Goal: Information Seeking & Learning: Learn about a topic

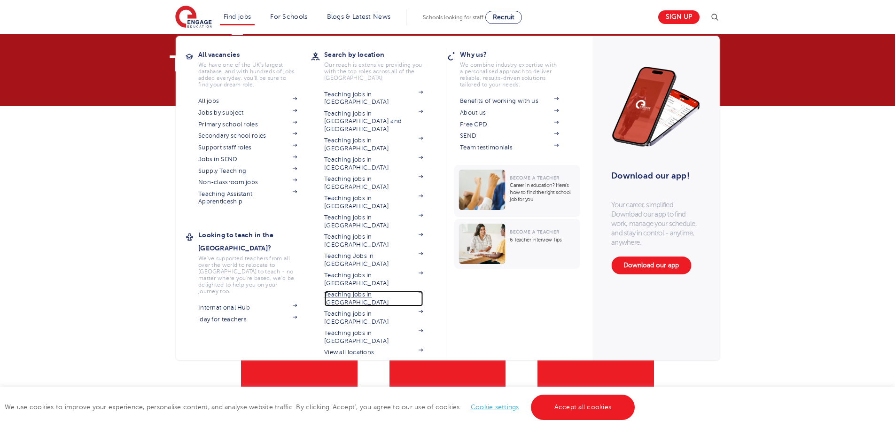
click at [356, 291] on link "Teaching jobs in [GEOGRAPHIC_DATA]" at bounding box center [373, 298] width 99 height 15
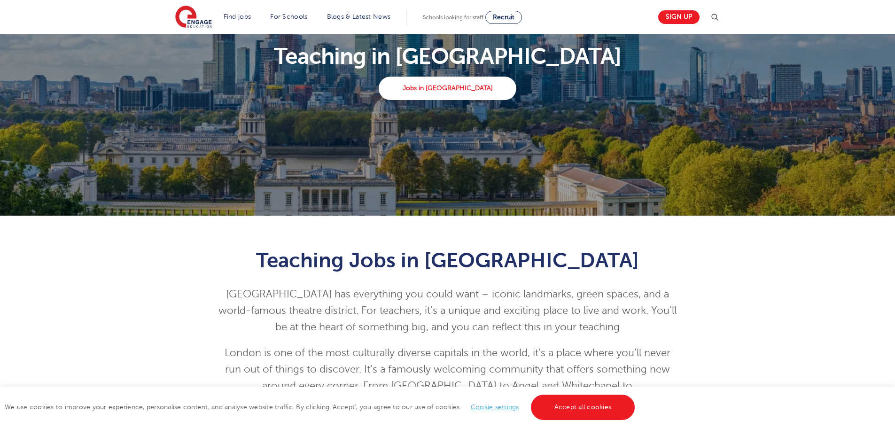
scroll to position [235, 0]
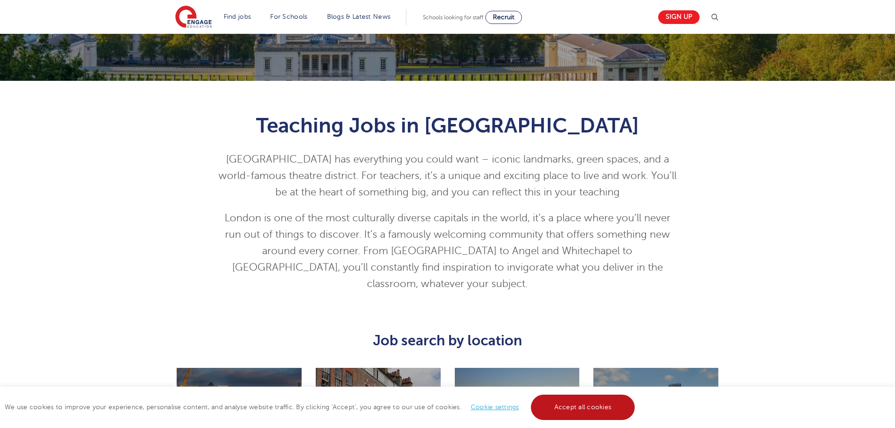
click at [615, 405] on link "Accept all cookies" at bounding box center [583, 406] width 104 height 25
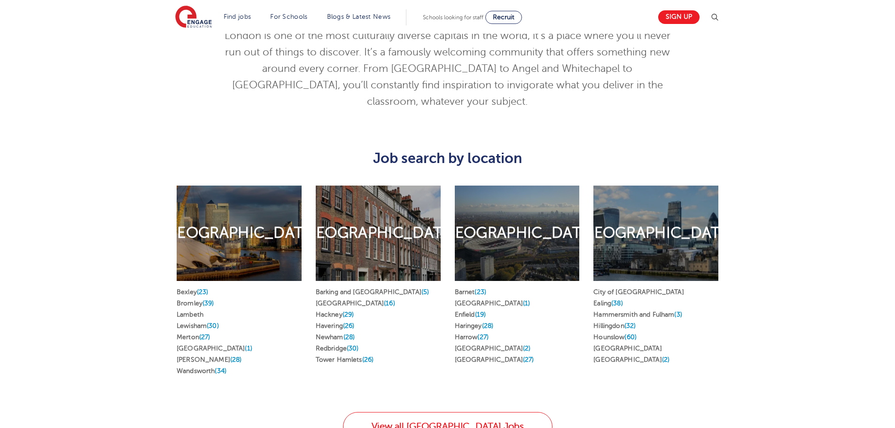
scroll to position [423, 0]
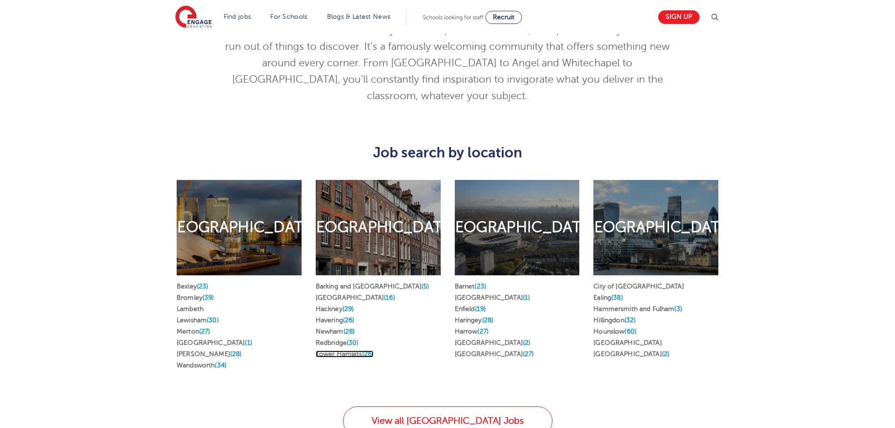
click at [347, 350] on link "Tower Hamlets (26)" at bounding box center [345, 353] width 58 height 7
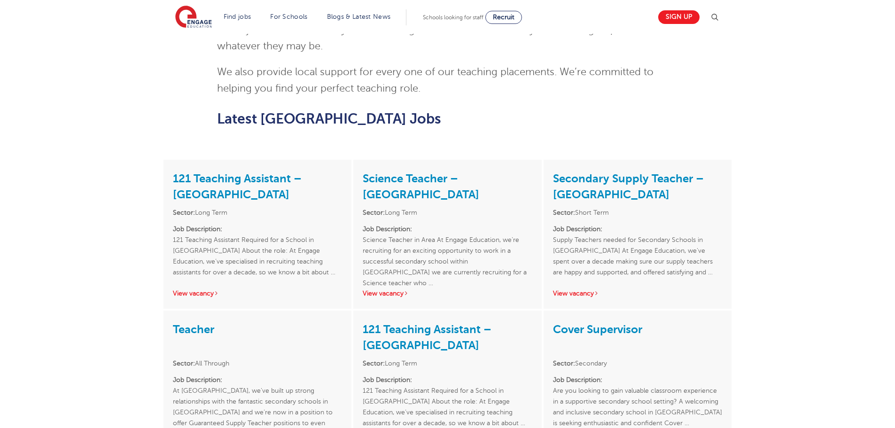
scroll to position [986, 0]
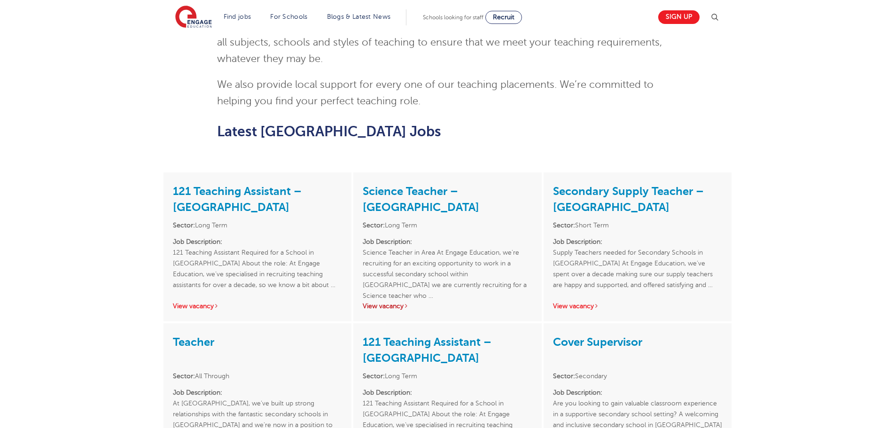
click at [390, 302] on link "View vacancy" at bounding box center [386, 305] width 46 height 7
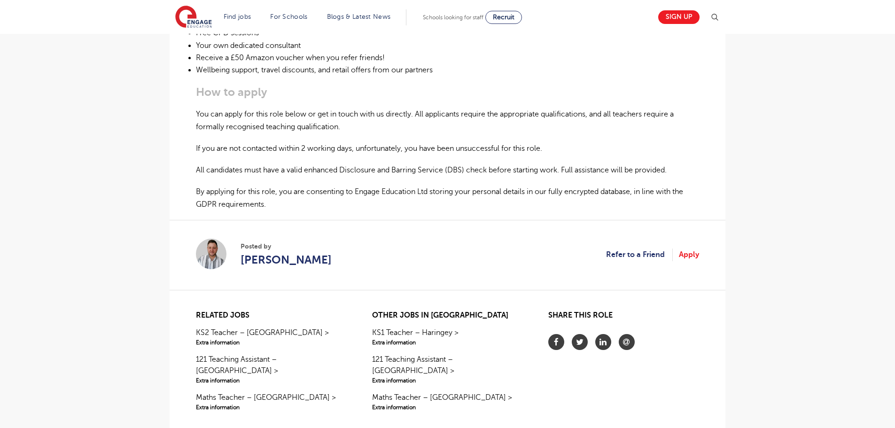
scroll to position [563, 0]
click at [262, 258] on span "Jason Giger" at bounding box center [285, 259] width 91 height 17
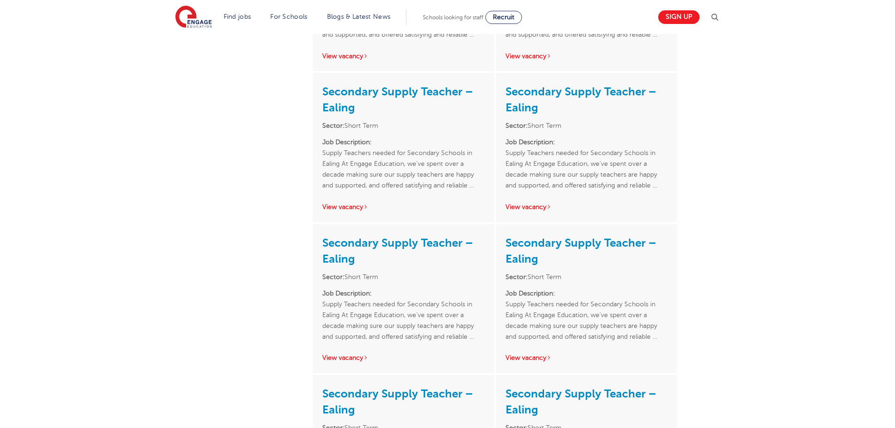
scroll to position [1597, 0]
